Goal: Information Seeking & Learning: Learn about a topic

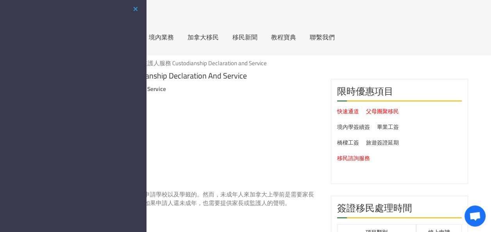
drag, startPoint x: 136, startPoint y: 8, endPoint x: 142, endPoint y: 13, distance: 7.5
click at [136, 8] on button "button" at bounding box center [135, 9] width 9 height 10
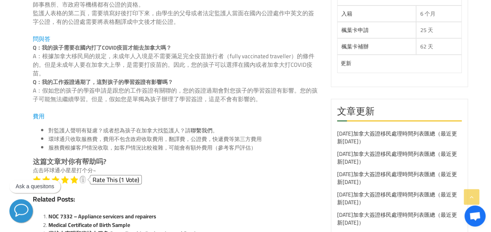
scroll to position [664, 0]
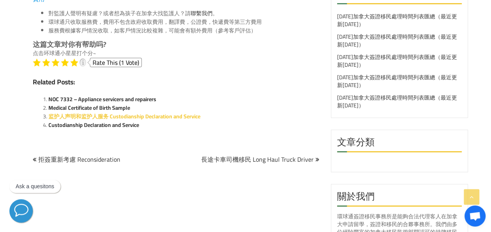
click at [196, 111] on link "监护人声明和监护人服务 Custodianship Declaration and Service" at bounding box center [124, 116] width 152 height 10
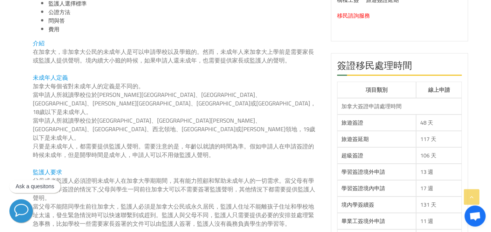
scroll to position [117, 0]
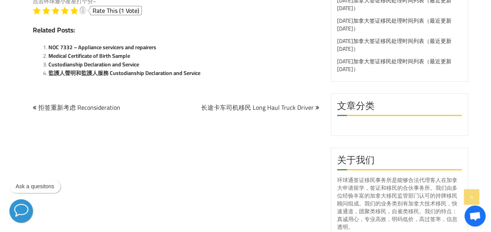
scroll to position [659, 0]
